Goal: Check status: Check status

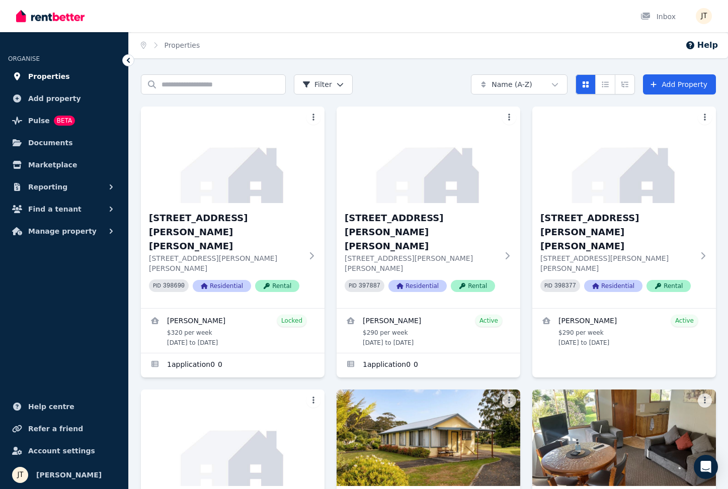
click at [46, 77] on span "Properties" at bounding box center [49, 76] width 42 height 12
click at [51, 188] on span "Reporting" at bounding box center [47, 187] width 39 height 12
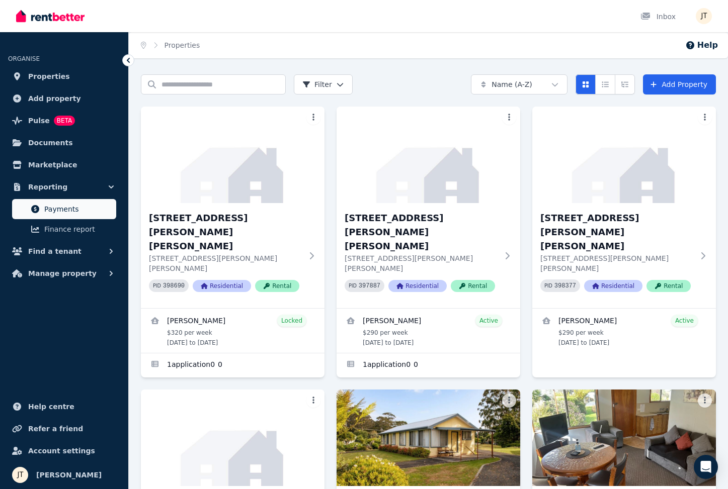
click at [59, 210] on span "Payments" at bounding box center [78, 209] width 68 height 12
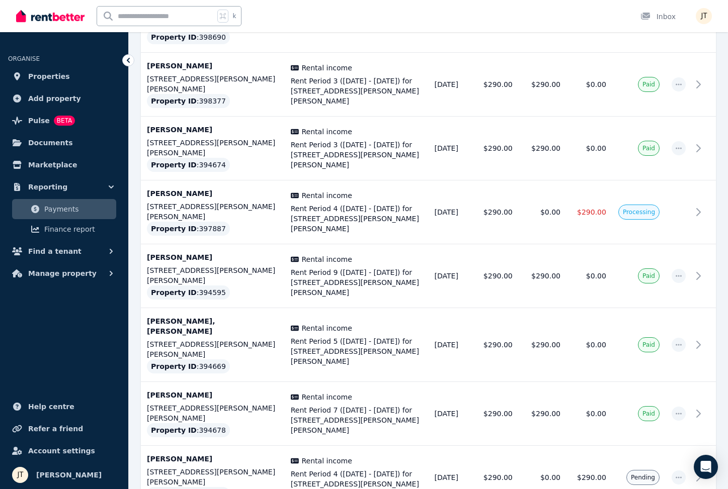
scroll to position [392, 0]
click at [629, 209] on span "Processing" at bounding box center [639, 213] width 32 height 8
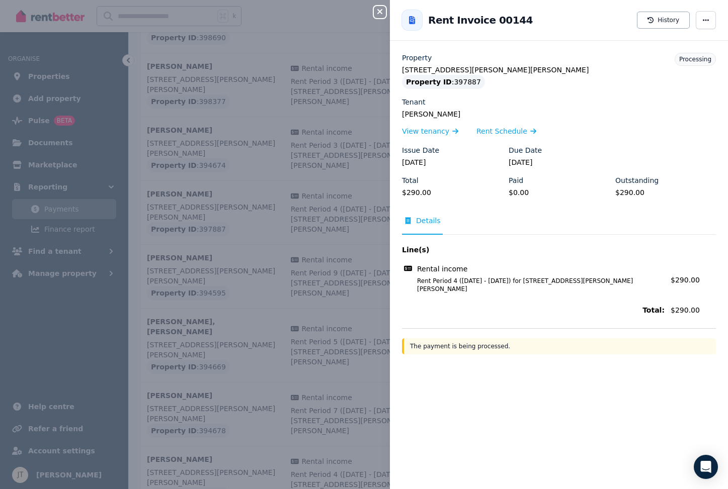
click at [378, 10] on icon "button" at bounding box center [379, 11] width 5 height 5
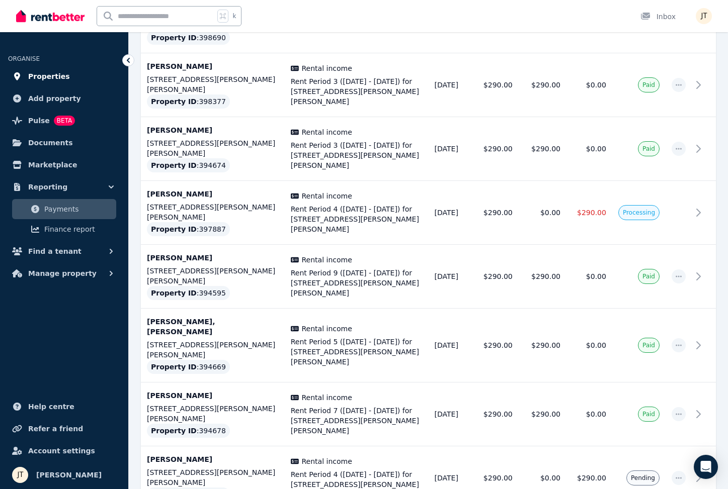
click at [56, 81] on span "Properties" at bounding box center [49, 76] width 42 height 12
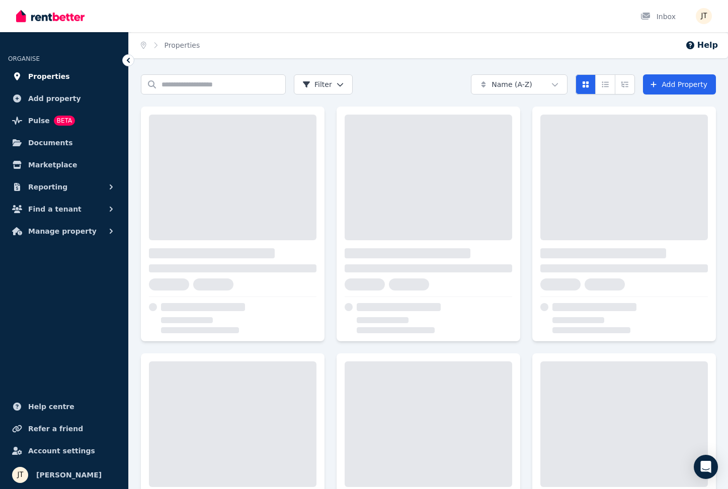
click at [60, 74] on span "Properties" at bounding box center [49, 76] width 42 height 12
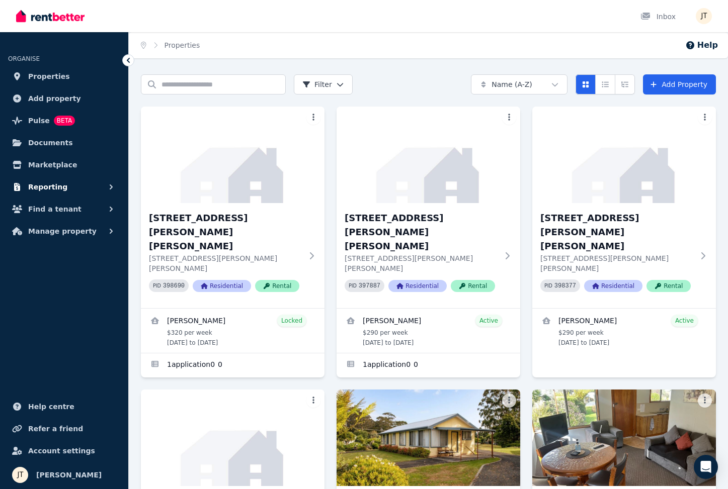
click at [56, 189] on span "Reporting" at bounding box center [47, 187] width 39 height 12
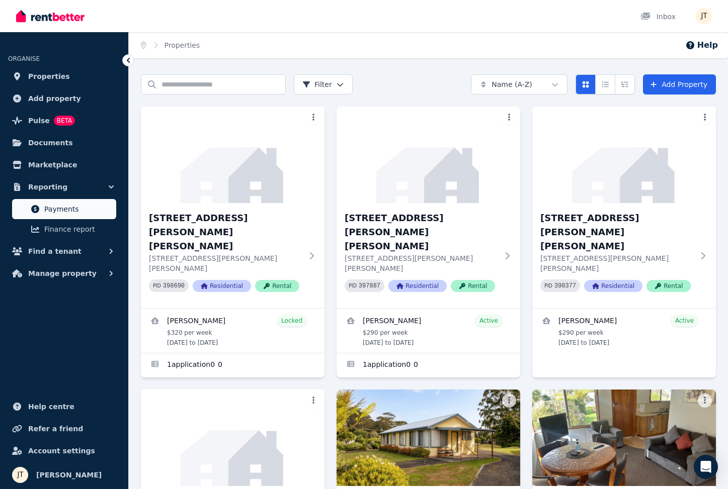
click at [50, 208] on span "Payments" at bounding box center [78, 209] width 68 height 12
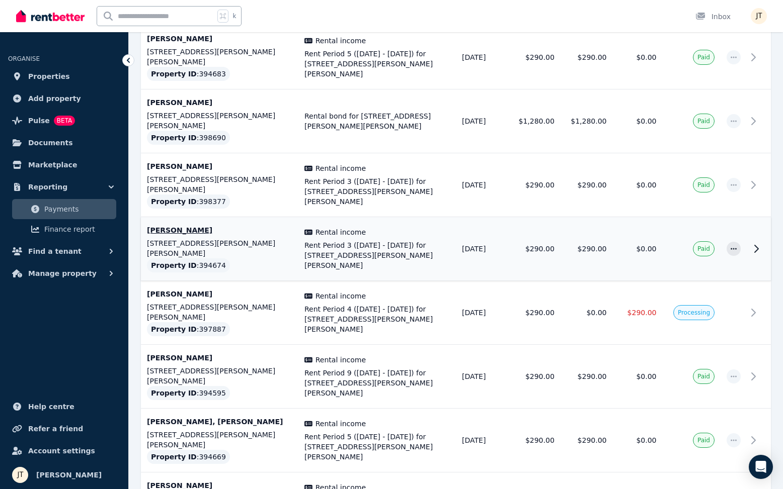
scroll to position [282, 0]
click at [479, 282] on td "[DATE]" at bounding box center [482, 314] width 52 height 64
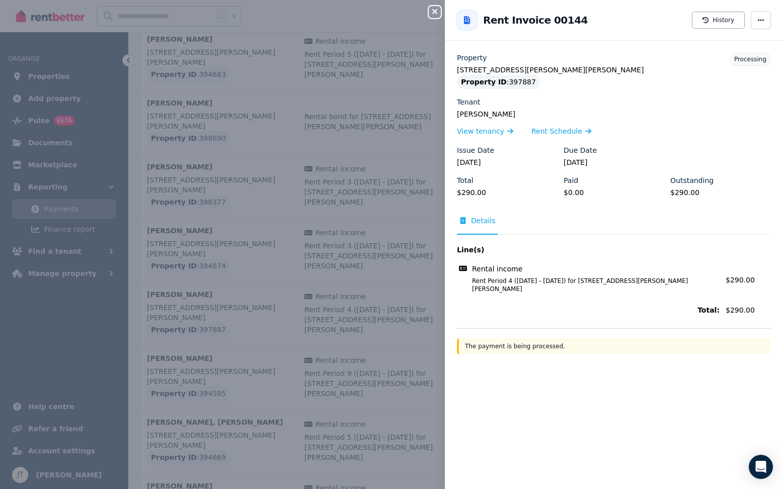
click at [435, 11] on icon "button" at bounding box center [434, 11] width 5 height 5
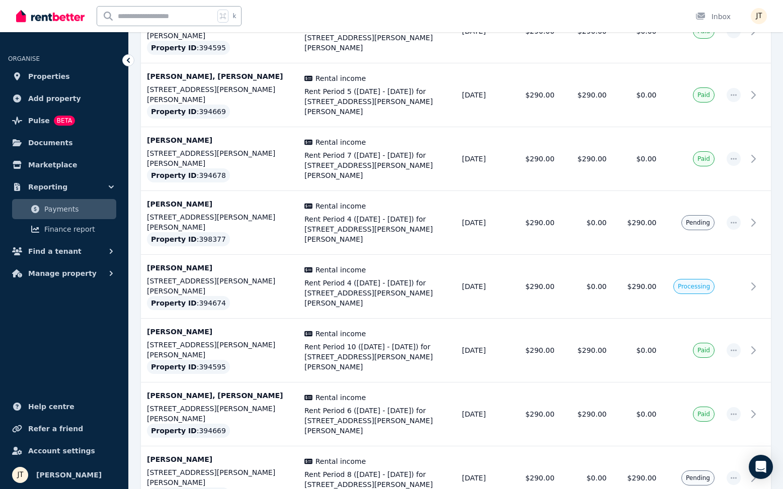
scroll to position [628, 0]
click at [45, 82] on span "Properties" at bounding box center [49, 76] width 42 height 12
